Goal: Information Seeking & Learning: Learn about a topic

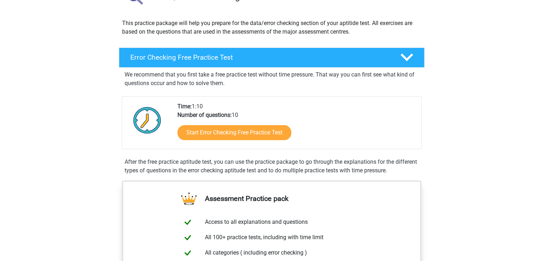
scroll to position [71, 0]
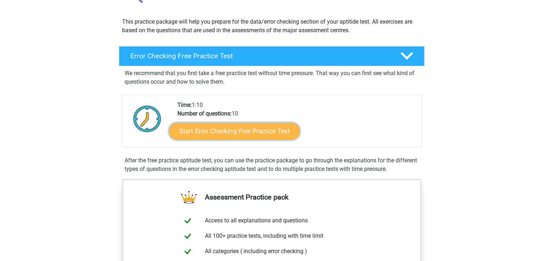
click at [192, 133] on link "Start Error Checking Free Practice Test" at bounding box center [234, 130] width 131 height 17
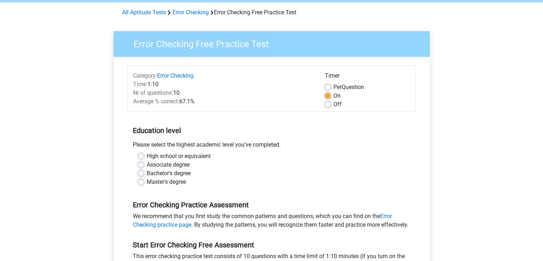
scroll to position [29, 0]
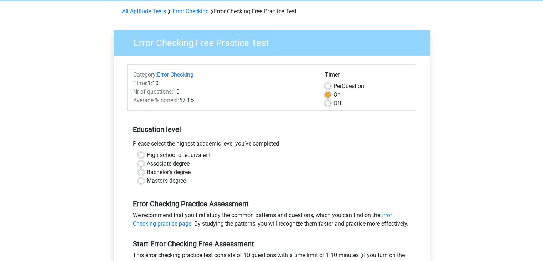
click at [147, 172] on label "Bachelor's degree" at bounding box center [169, 172] width 44 height 9
click at [138, 172] on input "Bachelor's degree" at bounding box center [141, 171] width 6 height 7
radio input "true"
click at [138, 176] on input "Master's degree" at bounding box center [141, 179] width 6 height 7
radio input "true"
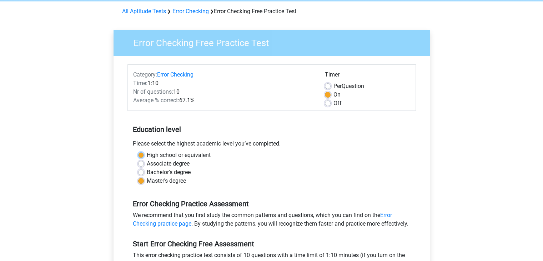
click at [138, 151] on input "High school or equivalent" at bounding box center [141, 154] width 6 height 7
radio input "true"
click at [138, 159] on input "Associate degree" at bounding box center [141, 162] width 6 height 7
radio input "true"
click at [138, 168] on input "Bachelor's degree" at bounding box center [141, 171] width 6 height 7
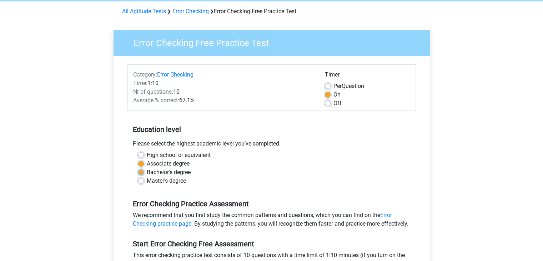
radio input "true"
click at [138, 159] on input "Associate degree" at bounding box center [141, 162] width 6 height 7
radio input "true"
click at [138, 168] on input "Bachelor's degree" at bounding box center [141, 171] width 6 height 7
radio input "true"
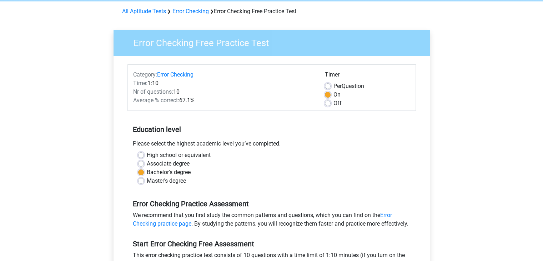
click at [238, 195] on div "Error Checking Practice Assessment We recommend that you first study the common…" at bounding box center [271, 211] width 289 height 40
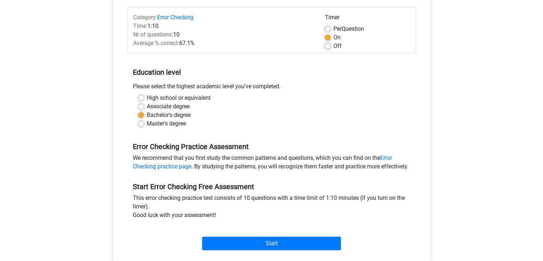
scroll to position [100, 0]
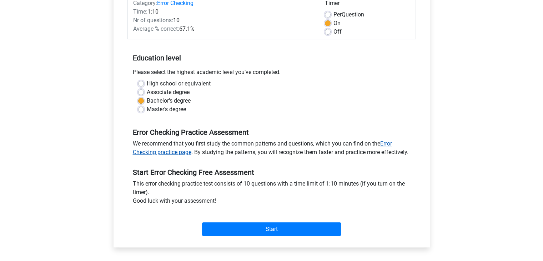
click at [174, 153] on link "Error Checking practice page" at bounding box center [262, 147] width 259 height 15
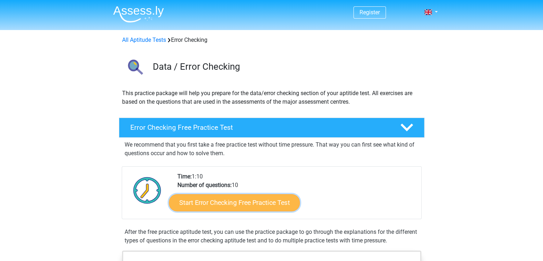
click at [217, 201] on link "Start Error Checking Free Practice Test" at bounding box center [234, 202] width 131 height 17
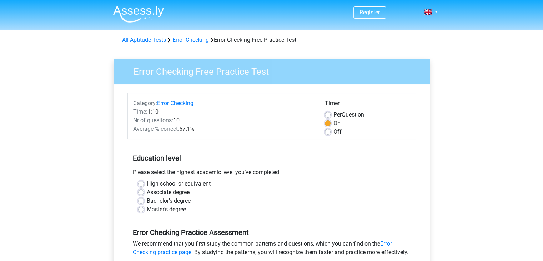
click at [147, 201] on label "Bachelor's degree" at bounding box center [169, 200] width 44 height 9
click at [141, 201] on input "Bachelor's degree" at bounding box center [141, 199] width 6 height 7
radio input "true"
click at [275, 220] on div "Error Checking Practice Assessment We recommend that you first study the common…" at bounding box center [271, 239] width 289 height 40
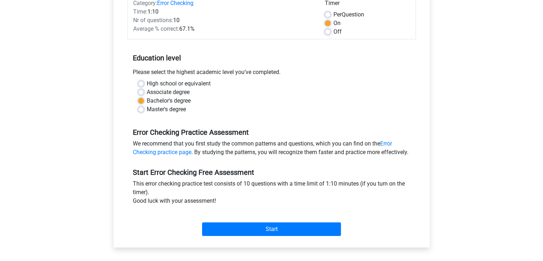
scroll to position [114, 0]
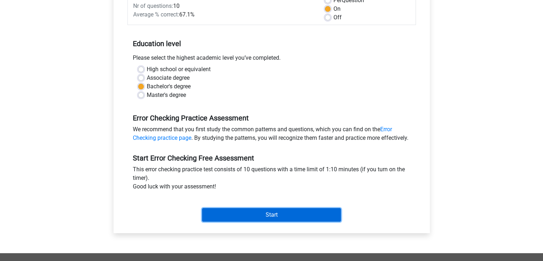
click at [261, 221] on input "Start" at bounding box center [271, 215] width 139 height 14
click at [259, 221] on input "Start" at bounding box center [271, 215] width 139 height 14
click at [275, 221] on input "Start" at bounding box center [271, 215] width 139 height 14
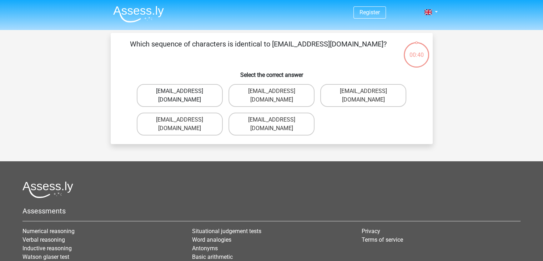
click at [190, 90] on label "[EMAIL_ADDRESS][DOMAIN_NAME]" at bounding box center [180, 95] width 86 height 23
click at [184, 91] on input "[EMAIL_ADDRESS][DOMAIN_NAME]" at bounding box center [182, 93] width 5 height 5
radio input "true"
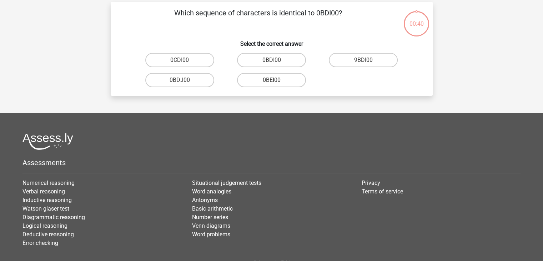
scroll to position [33, 0]
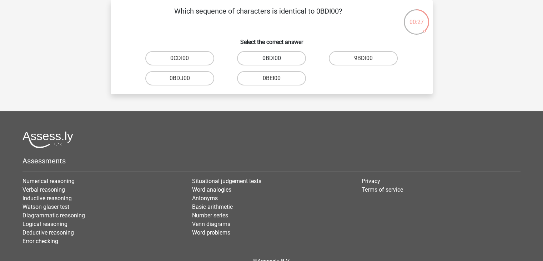
click at [270, 59] on label "0BDI00" at bounding box center [271, 58] width 69 height 14
click at [271, 59] on input "0BDI00" at bounding box center [273, 60] width 5 height 5
radio input "true"
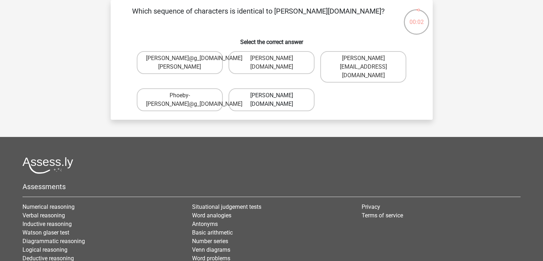
click at [269, 93] on label "[PERSON_NAME][DOMAIN_NAME]" at bounding box center [272, 99] width 86 height 23
click at [271, 95] on input "[PERSON_NAME][DOMAIN_NAME]" at bounding box center [273, 97] width 5 height 5
radio input "true"
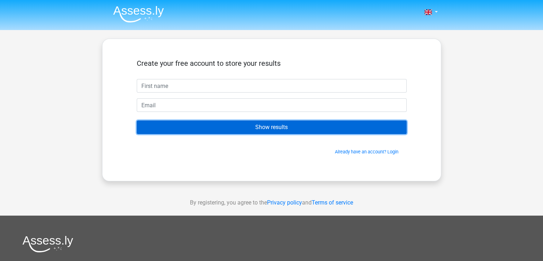
click at [267, 127] on input "Show results" at bounding box center [272, 127] width 270 height 14
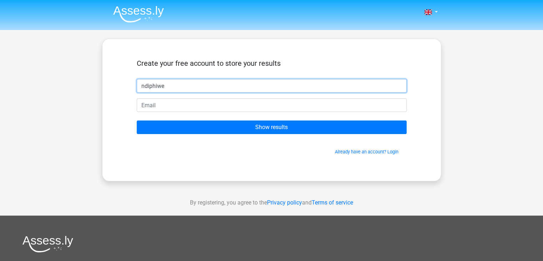
type input "ndiphiwe"
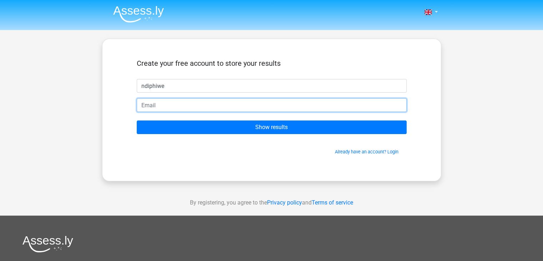
click at [236, 110] on input "email" at bounding box center [272, 105] width 270 height 14
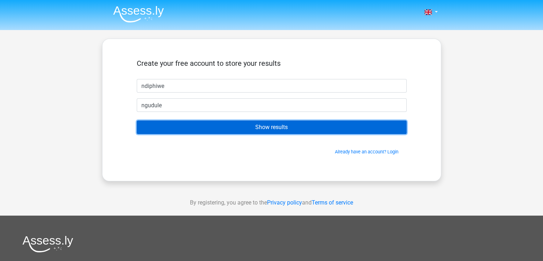
click at [246, 125] on input "Show results" at bounding box center [272, 127] width 270 height 14
click at [220, 125] on input "Show results" at bounding box center [272, 127] width 270 height 14
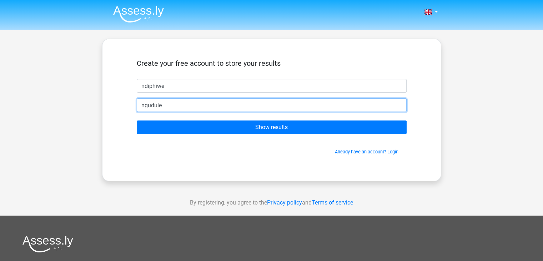
click at [206, 104] on input "ngudule" at bounding box center [272, 105] width 270 height 14
type input "n"
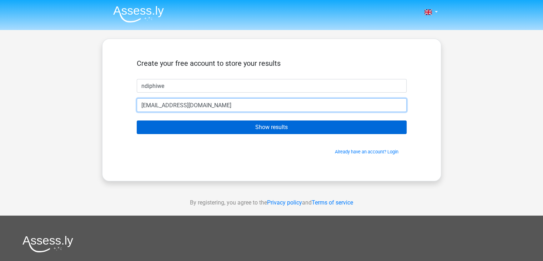
type input "[EMAIL_ADDRESS][DOMAIN_NAME]"
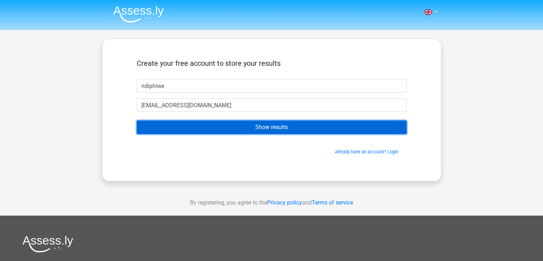
click at [237, 127] on input "Show results" at bounding box center [272, 127] width 270 height 14
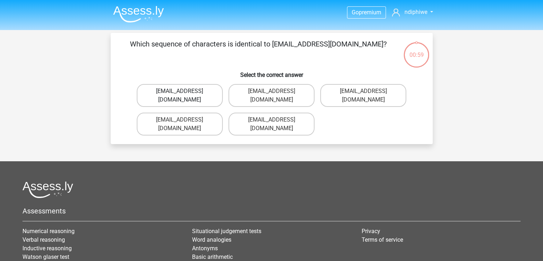
click at [187, 93] on label "[EMAIL_ADDRESS][DOMAIN_NAME]" at bounding box center [180, 95] width 86 height 23
click at [184, 93] on input "[EMAIL_ADDRESS][DOMAIN_NAME]" at bounding box center [182, 93] width 5 height 5
radio input "true"
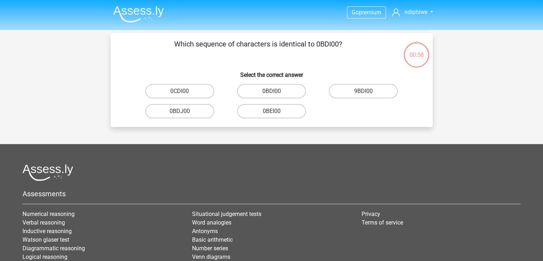
scroll to position [33, 0]
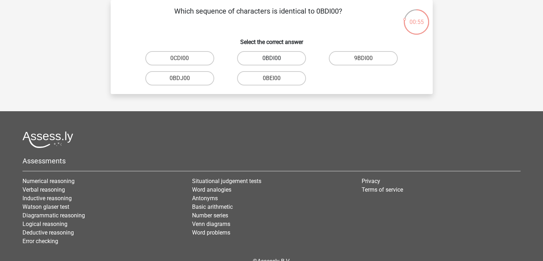
click at [276, 57] on label "0BDI00" at bounding box center [271, 58] width 69 height 14
click at [276, 58] on input "0BDI00" at bounding box center [273, 60] width 5 height 5
radio input "true"
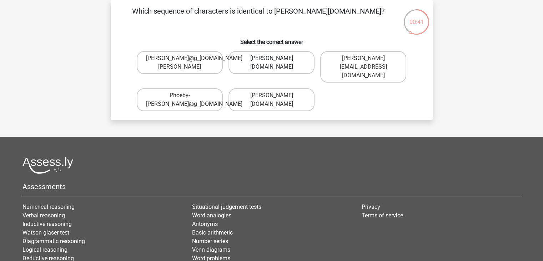
click at [265, 60] on label "[PERSON_NAME][DOMAIN_NAME]" at bounding box center [272, 62] width 86 height 23
click at [271, 60] on input "[PERSON_NAME][DOMAIN_NAME]" at bounding box center [273, 60] width 5 height 5
radio input "true"
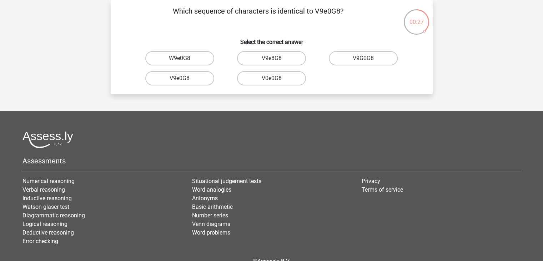
click at [182, 79] on input "V9e0G8" at bounding box center [182, 80] width 5 height 5
radio input "true"
click at [271, 60] on input "91O51S" at bounding box center [273, 60] width 5 height 5
radio input "true"
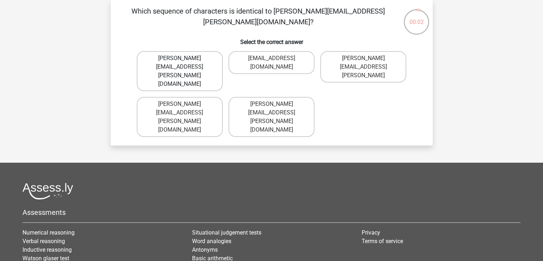
click at [195, 61] on label "Connor.Paterson@mailme.com" at bounding box center [180, 71] width 86 height 40
click at [184, 61] on input "Connor.Paterson@mailme.com" at bounding box center [182, 60] width 5 height 5
radio input "true"
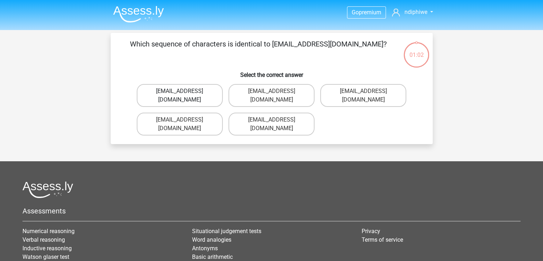
click at [191, 94] on label "[EMAIL_ADDRESS][DOMAIN_NAME]" at bounding box center [180, 95] width 86 height 23
click at [184, 94] on input "[EMAIL_ADDRESS][DOMAIN_NAME]" at bounding box center [182, 93] width 5 height 5
radio input "true"
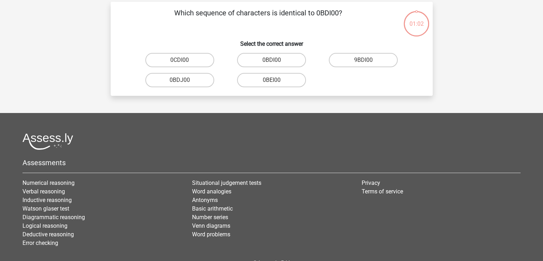
scroll to position [33, 0]
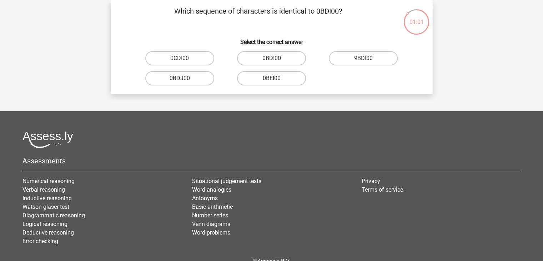
click at [261, 61] on label "0BDI00" at bounding box center [271, 58] width 69 height 14
click at [271, 61] on input "0BDI00" at bounding box center [273, 60] width 5 height 5
radio input "true"
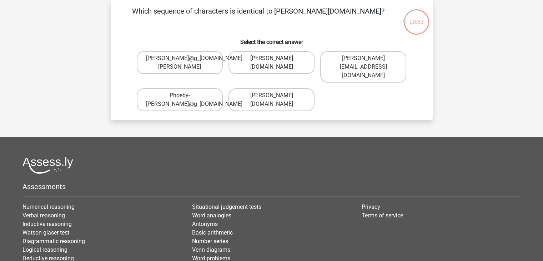
click at [255, 63] on label "Phoebe-Paterson@g_mail.gr" at bounding box center [272, 62] width 86 height 23
click at [271, 63] on input "Phoebe-Paterson@g_mail.gr" at bounding box center [273, 60] width 5 height 5
radio input "true"
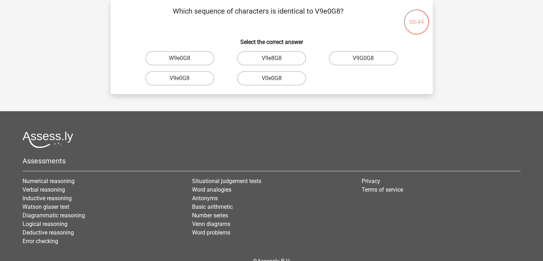
click at [181, 78] on input "V9e0G8" at bounding box center [182, 80] width 5 height 5
radio input "true"
click at [187, 59] on label "91051S" at bounding box center [179, 58] width 69 height 14
click at [184, 59] on input "91051S" at bounding box center [182, 60] width 5 height 5
radio input "true"
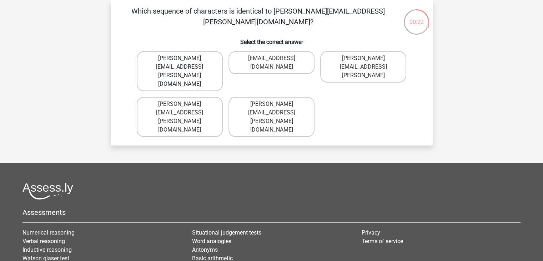
click at [191, 59] on label "Connor.Paterson@mailme.com" at bounding box center [180, 71] width 86 height 40
click at [184, 59] on input "Connor.Paterson@mailme.com" at bounding box center [182, 60] width 5 height 5
radio input "true"
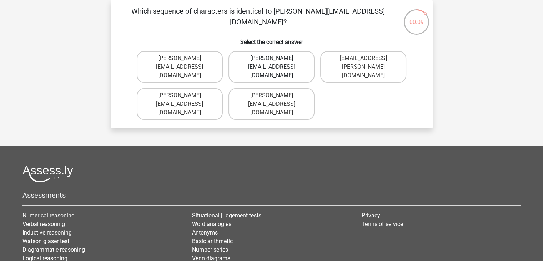
click at [282, 62] on label "Ava-Carroll@mailme.uk.com" at bounding box center [272, 66] width 86 height 31
click at [276, 62] on input "Ava-Carroll@mailme.uk.com" at bounding box center [273, 60] width 5 height 5
radio input "true"
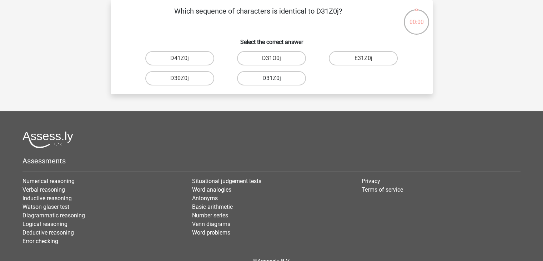
click at [259, 77] on label "D31Z0j" at bounding box center [271, 78] width 69 height 14
click at [271, 78] on input "D31Z0j" at bounding box center [273, 80] width 5 height 5
radio input "true"
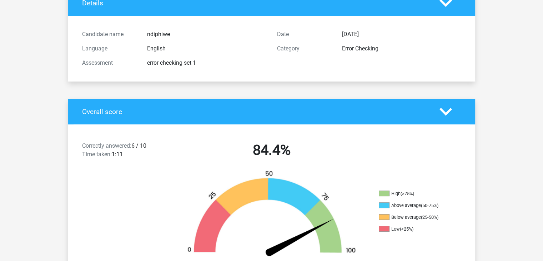
scroll to position [43, 0]
